Goal: Task Accomplishment & Management: Use online tool/utility

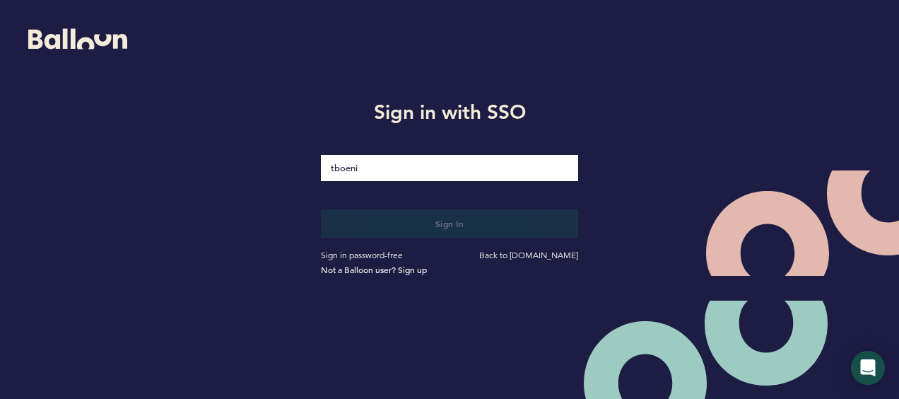
type input "[EMAIL_ADDRESS][DOMAIN_NAME]"
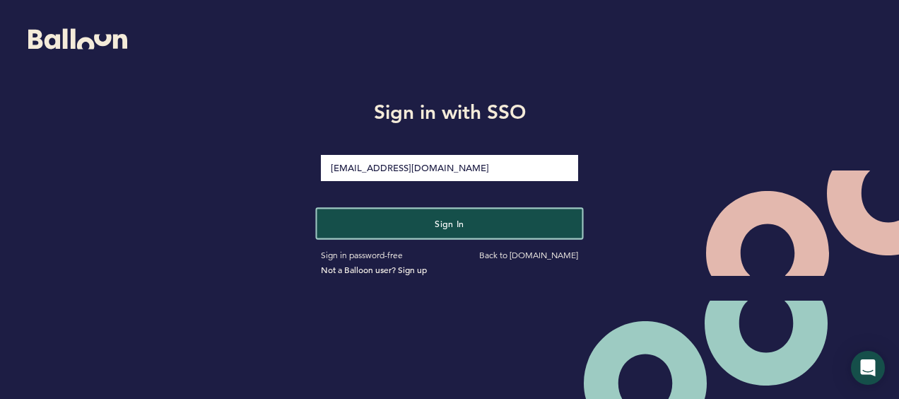
click at [392, 218] on button "Sign in" at bounding box center [449, 222] width 265 height 29
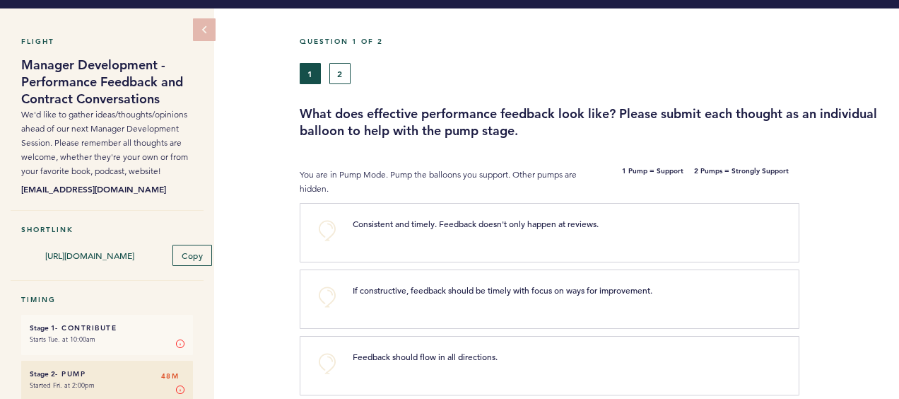
scroll to position [37, 0]
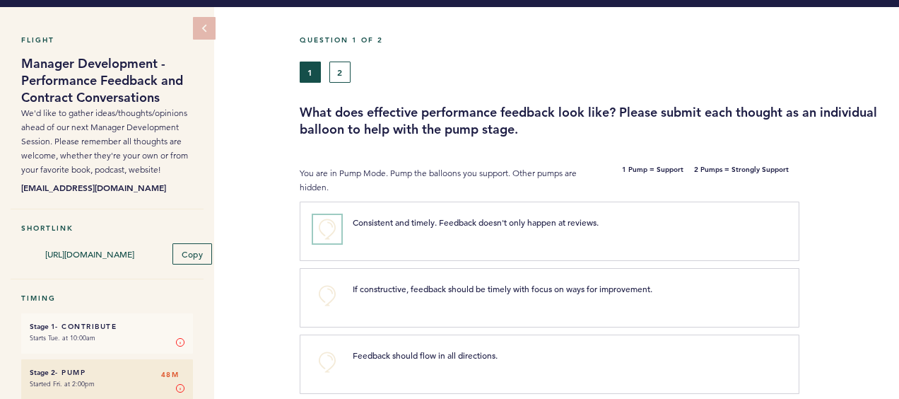
click at [324, 225] on button "+0" at bounding box center [327, 229] width 28 height 28
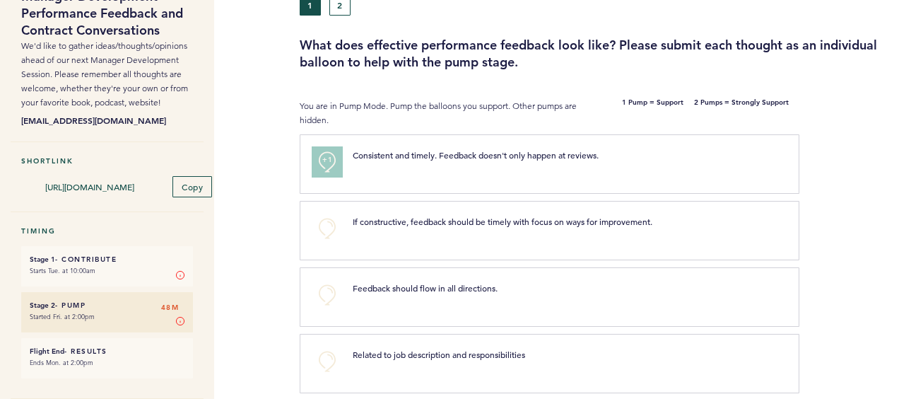
scroll to position [134, 0]
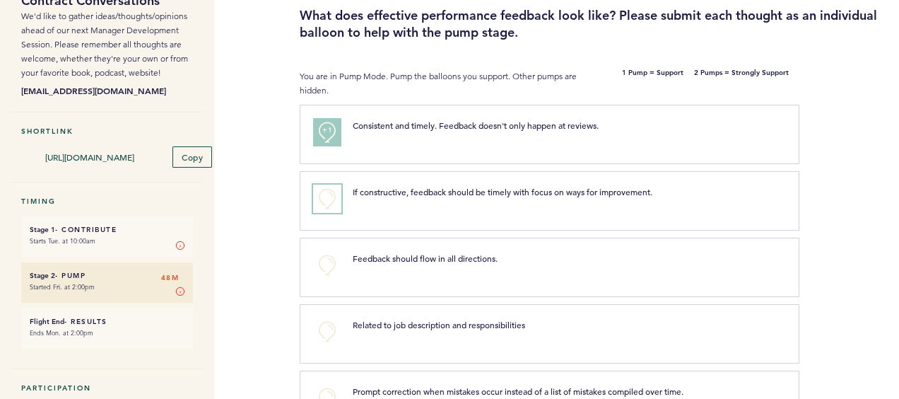
click at [323, 200] on button "+0" at bounding box center [327, 198] width 28 height 28
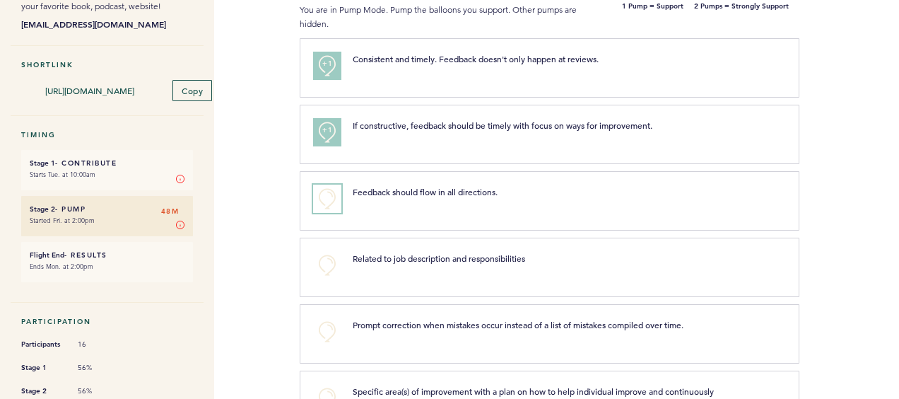
click at [323, 200] on button "+0" at bounding box center [327, 198] width 28 height 28
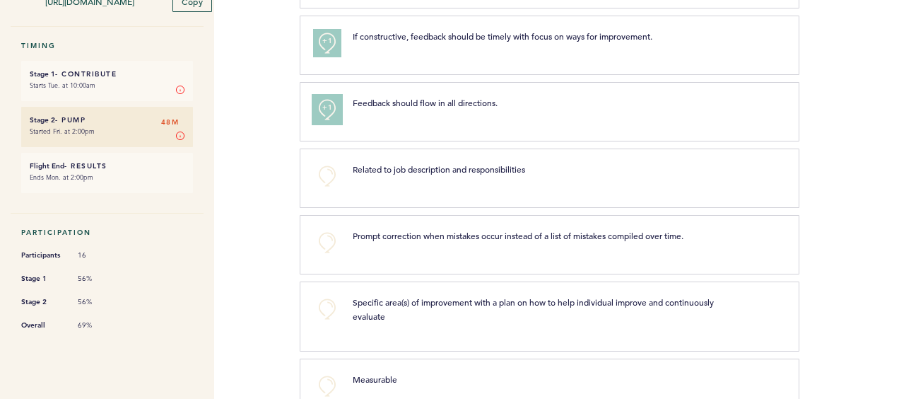
scroll to position [296, 0]
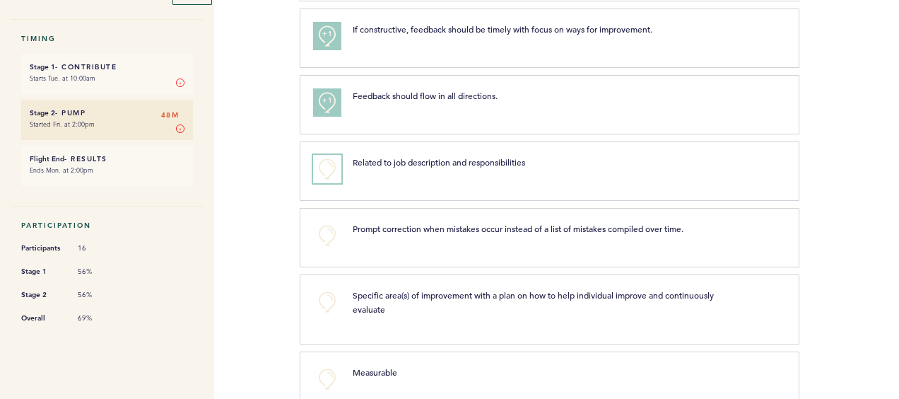
click at [322, 164] on button "+0" at bounding box center [327, 169] width 28 height 28
click at [328, 216] on div "+0 Prompt correction when mistakes occur instead of a list of mistakes compiled…" at bounding box center [550, 237] width 500 height 59
click at [329, 230] on button "+0" at bounding box center [327, 235] width 28 height 28
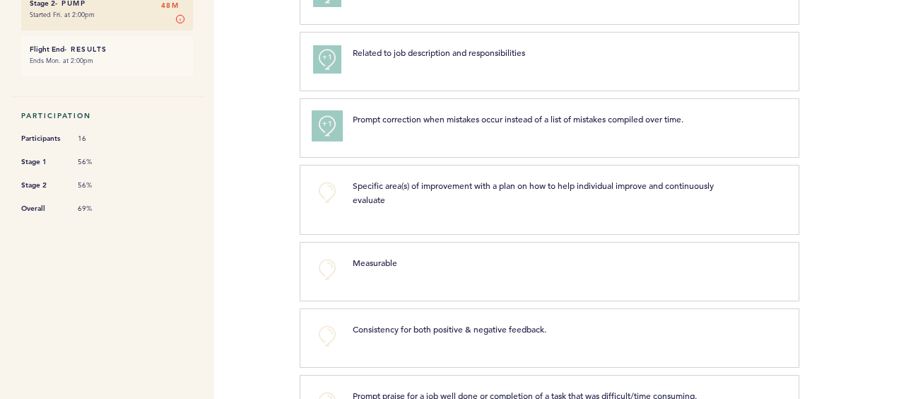
scroll to position [408, 0]
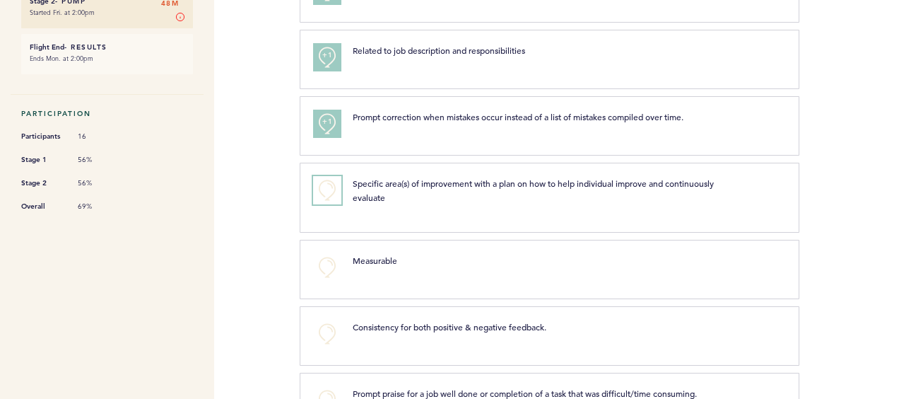
click at [326, 189] on button "+0" at bounding box center [327, 190] width 28 height 28
click at [323, 262] on button "+0" at bounding box center [327, 267] width 28 height 28
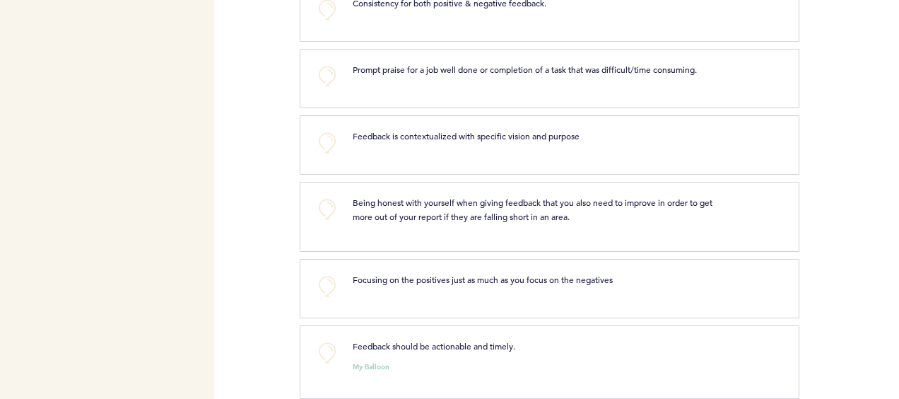
scroll to position [734, 0]
click at [324, 201] on button "+0" at bounding box center [327, 207] width 28 height 28
click at [329, 278] on button "+0" at bounding box center [327, 284] width 28 height 28
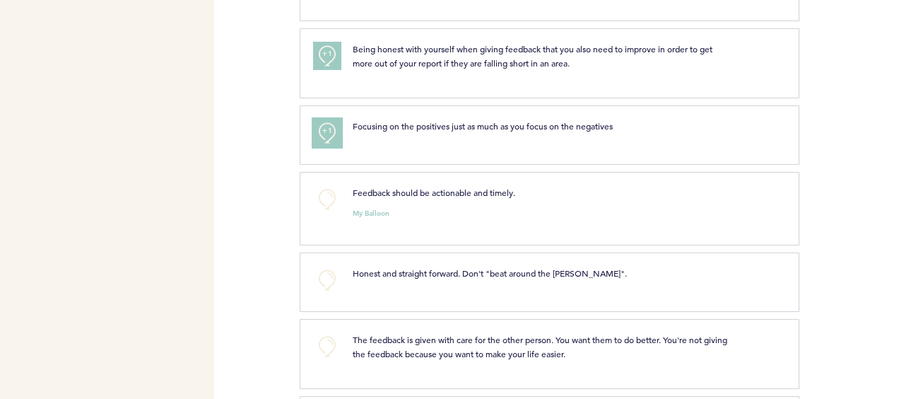
scroll to position [888, 0]
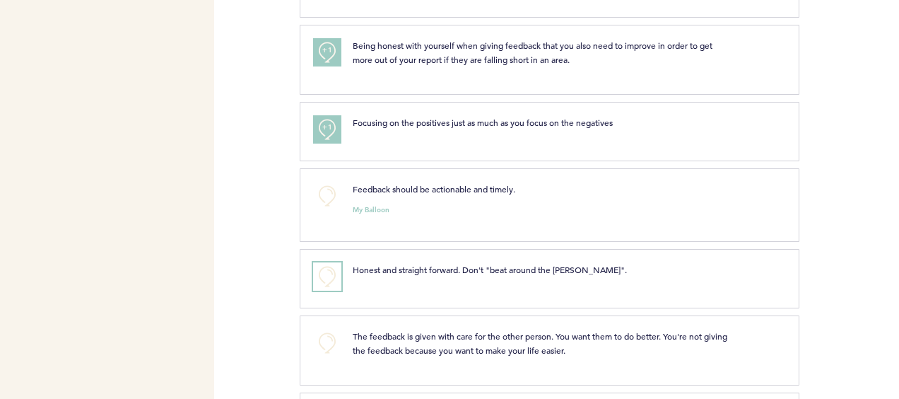
click at [325, 278] on button "+0" at bounding box center [327, 276] width 28 height 28
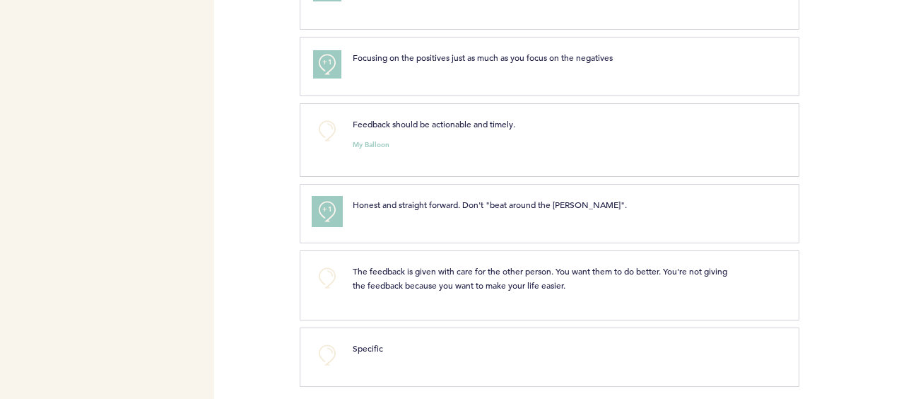
scroll to position [954, 0]
click at [325, 278] on button "+0" at bounding box center [327, 277] width 28 height 28
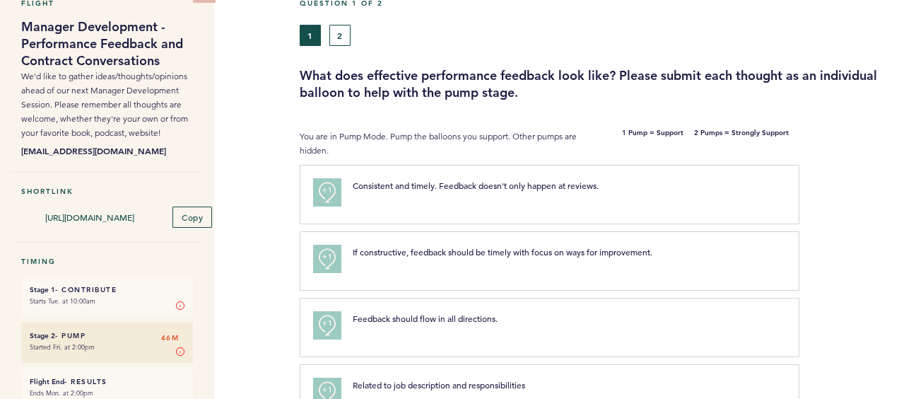
scroll to position [0, 0]
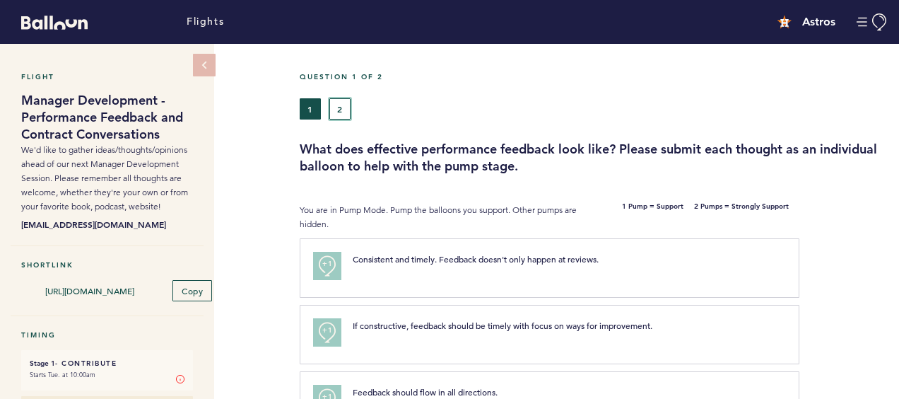
click at [336, 105] on button "2" at bounding box center [339, 108] width 21 height 21
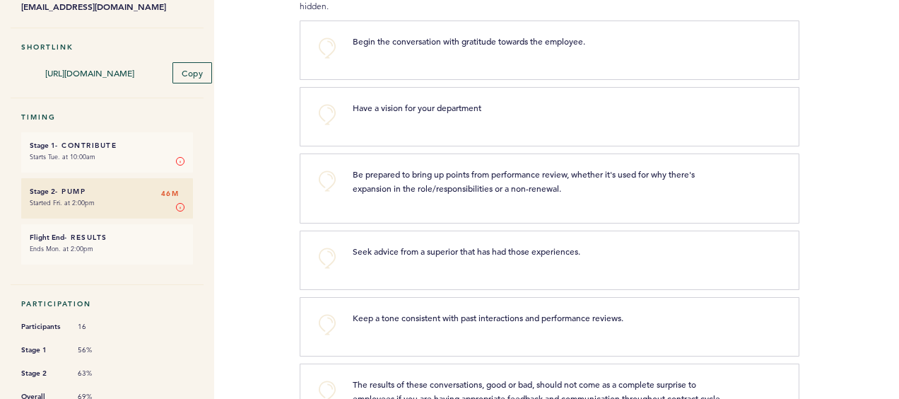
scroll to position [233, 0]
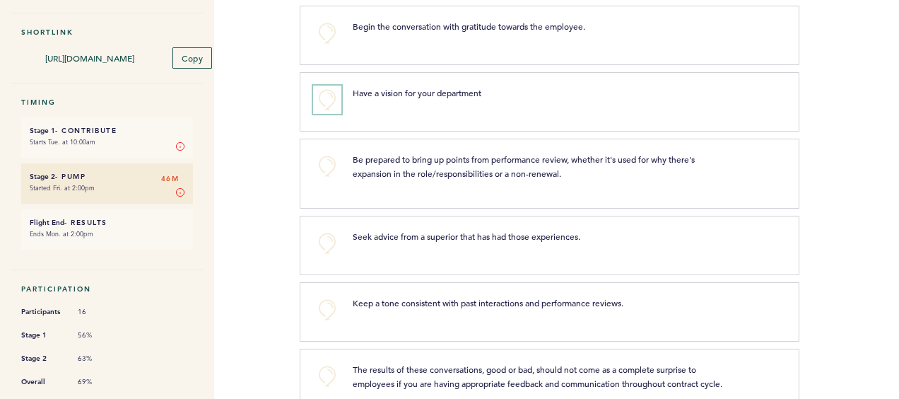
click at [321, 95] on button "+0" at bounding box center [327, 100] width 28 height 28
click at [322, 152] on button "+0" at bounding box center [327, 166] width 28 height 28
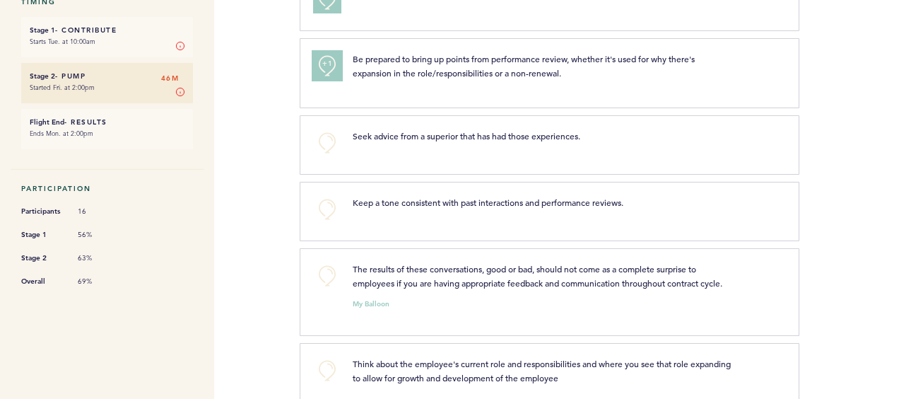
scroll to position [334, 0]
click at [319, 137] on button "+0" at bounding box center [327, 142] width 28 height 28
click at [324, 202] on button "+0" at bounding box center [327, 208] width 28 height 28
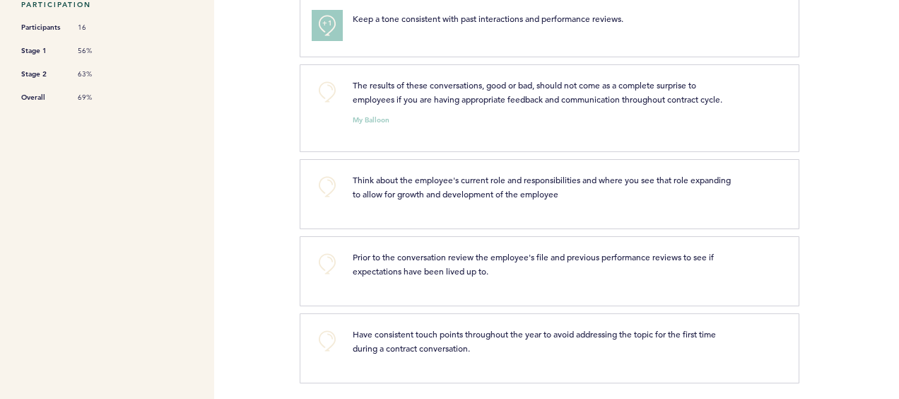
scroll to position [517, 0]
click at [330, 172] on button "+0" at bounding box center [327, 186] width 28 height 28
click at [324, 81] on button "+0" at bounding box center [327, 91] width 28 height 28
click at [325, 257] on button "+0" at bounding box center [327, 263] width 28 height 28
click at [334, 367] on div "+0 Have consistent touch points throughout the year to avoid addressing the top…" at bounding box center [550, 347] width 500 height 70
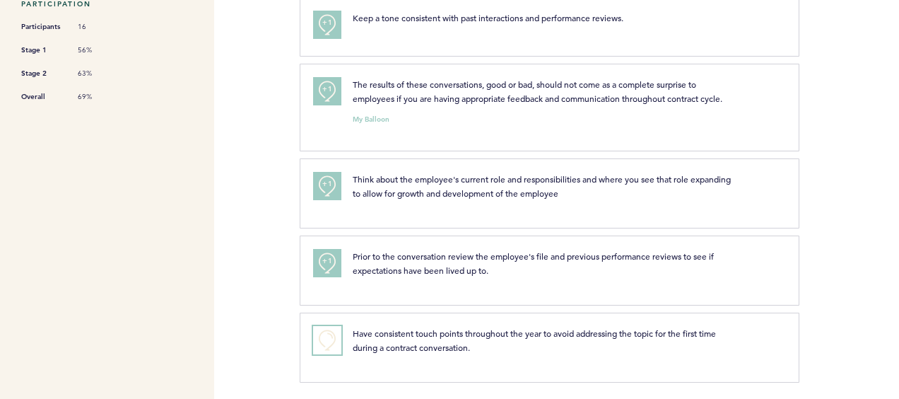
click at [326, 334] on button "+0" at bounding box center [327, 340] width 28 height 28
